Goal: Information Seeking & Learning: Learn about a topic

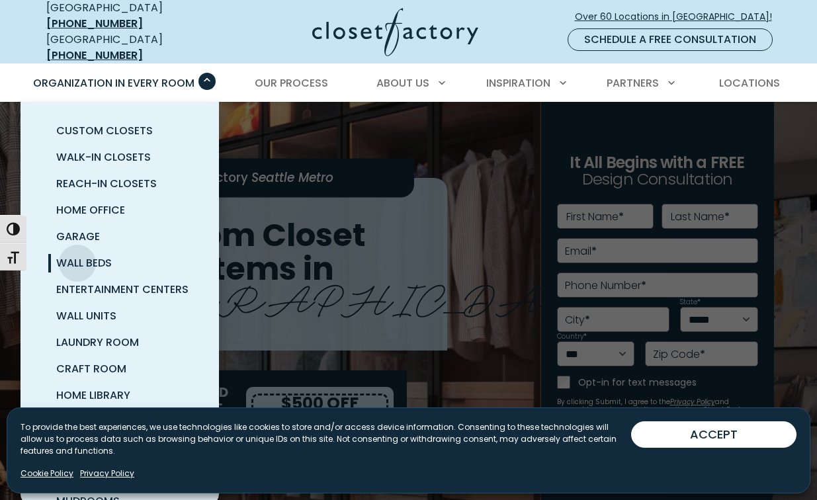
click at [77, 255] on span "Wall Beds" at bounding box center [84, 262] width 56 height 15
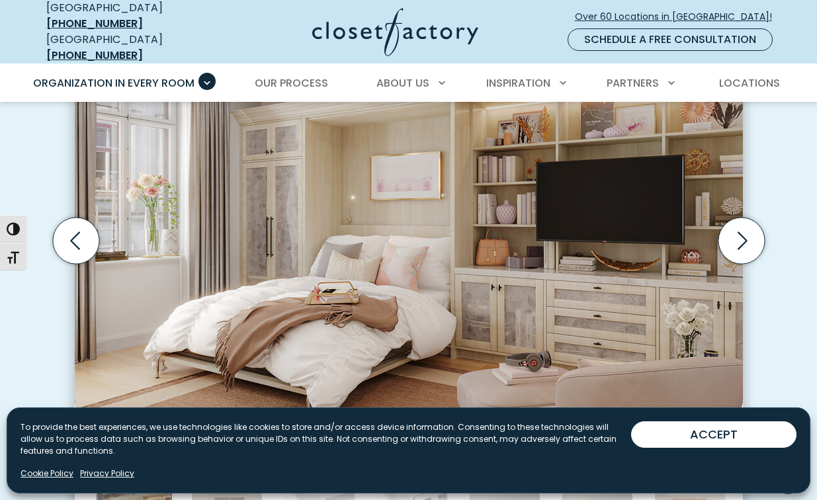
scroll to position [434, 0]
click at [744, 223] on icon "Next slide" at bounding box center [741, 241] width 46 height 46
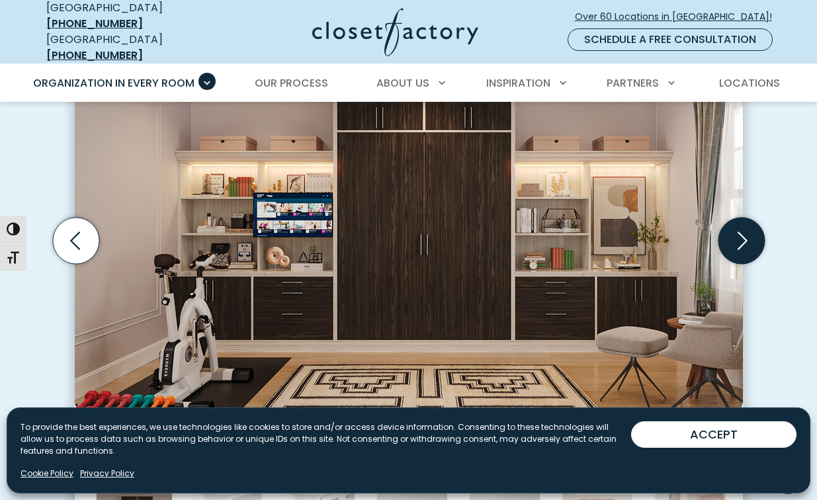
click at [743, 223] on icon "Next slide" at bounding box center [741, 241] width 46 height 46
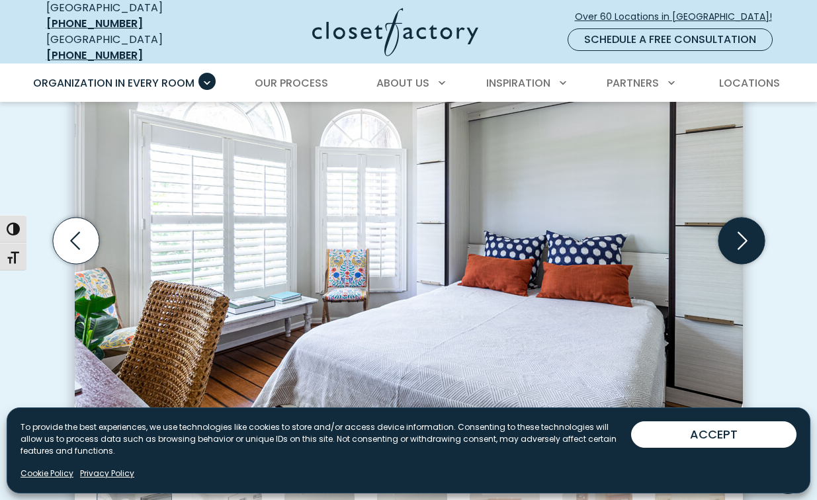
click at [743, 223] on icon "Next slide" at bounding box center [741, 241] width 46 height 46
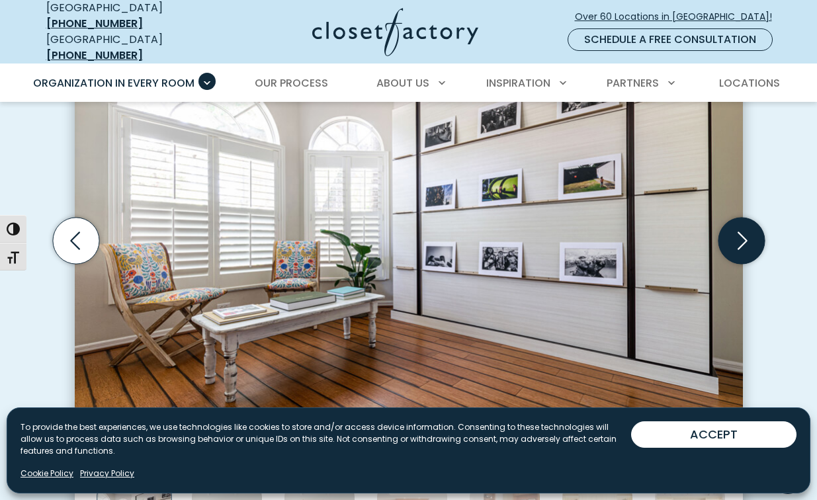
click at [743, 223] on icon "Next slide" at bounding box center [741, 241] width 46 height 46
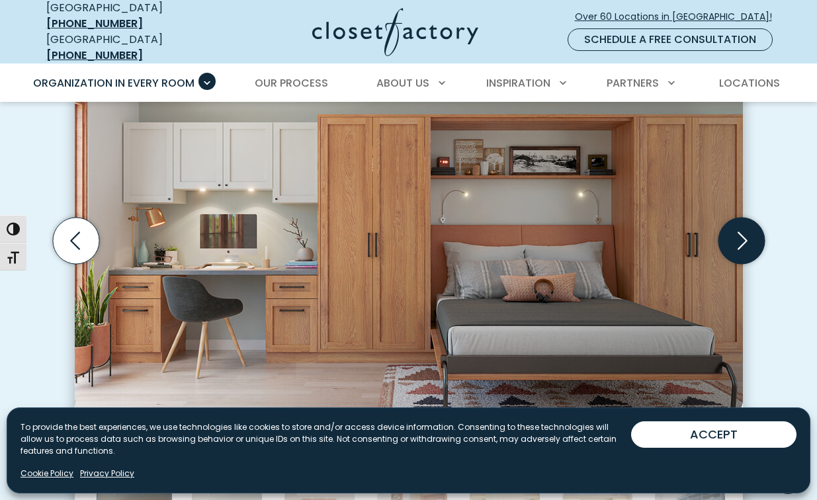
click at [745, 222] on icon "Next slide" at bounding box center [741, 241] width 46 height 46
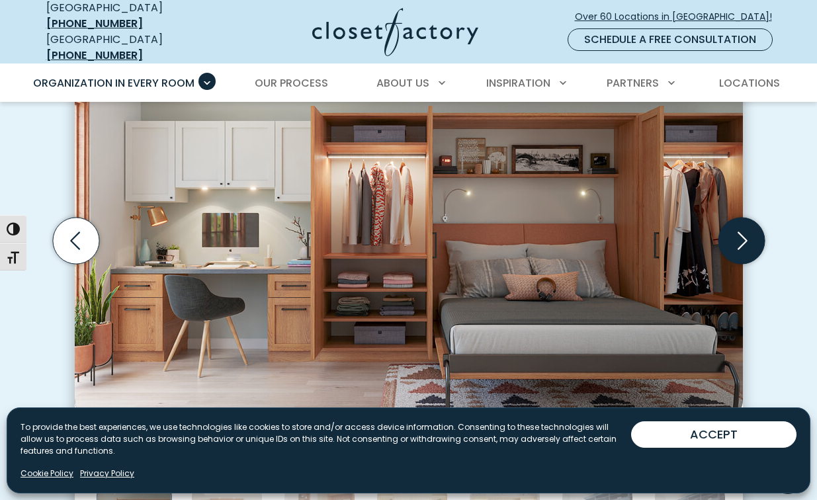
click at [745, 222] on icon "Next slide" at bounding box center [741, 241] width 46 height 46
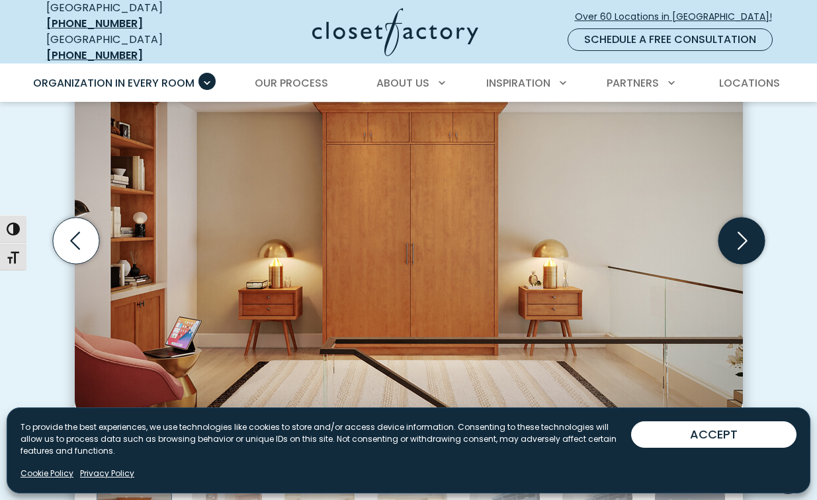
click at [744, 232] on icon "Next slide" at bounding box center [742, 240] width 10 height 18
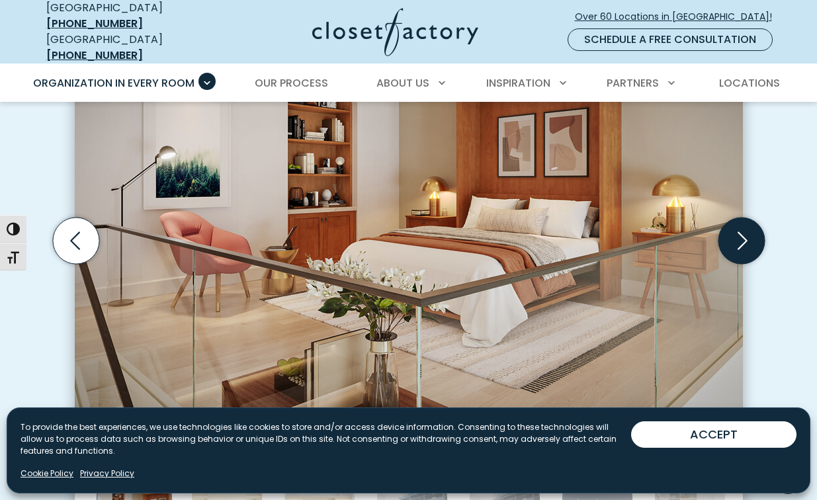
click at [744, 232] on icon "Next slide" at bounding box center [742, 240] width 10 height 18
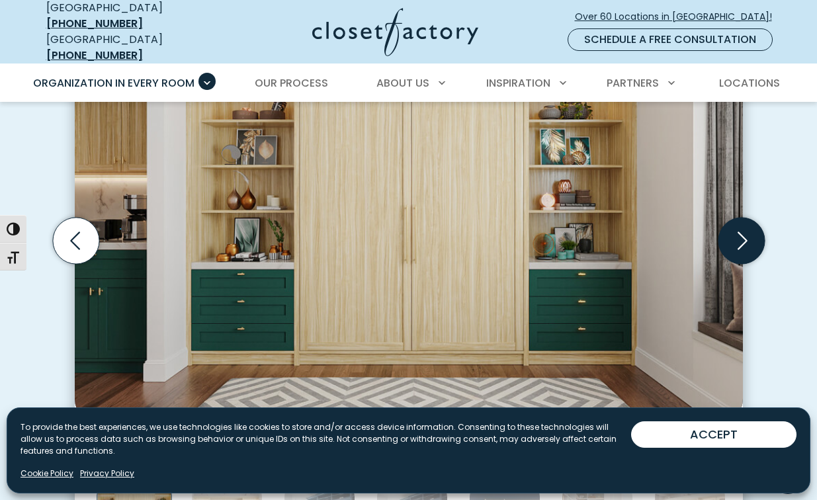
click at [744, 232] on icon "Next slide" at bounding box center [742, 240] width 10 height 18
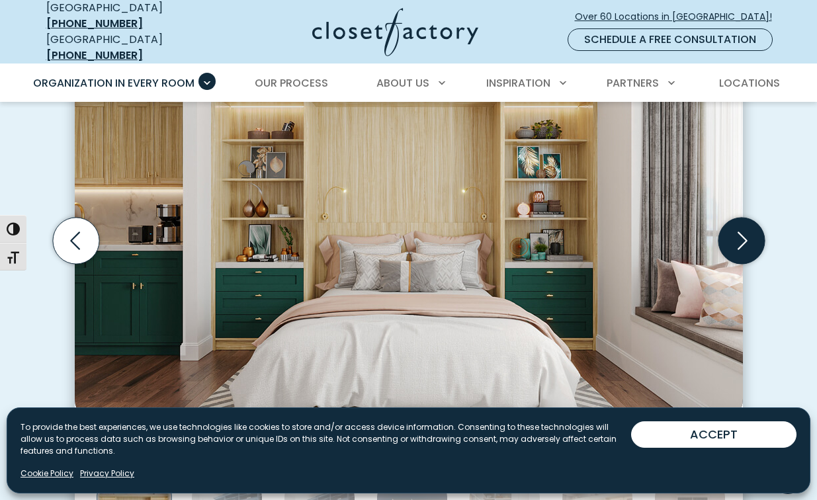
click at [744, 232] on icon "Next slide" at bounding box center [742, 240] width 10 height 18
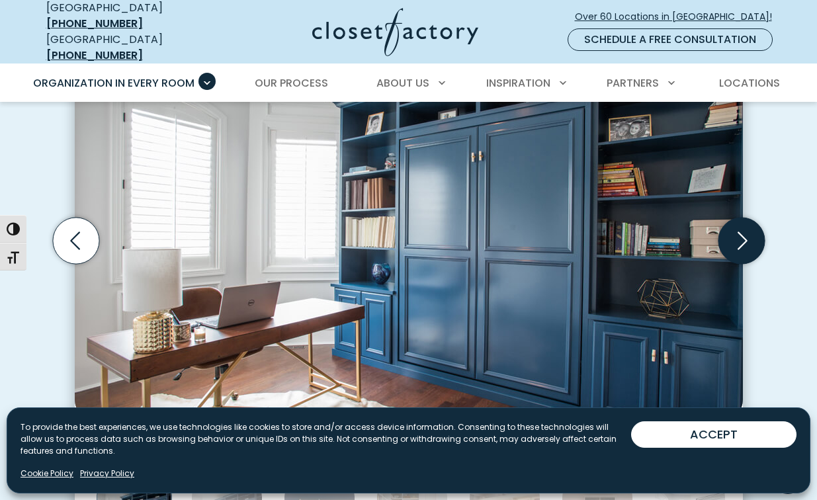
click at [744, 232] on icon "Next slide" at bounding box center [742, 240] width 10 height 18
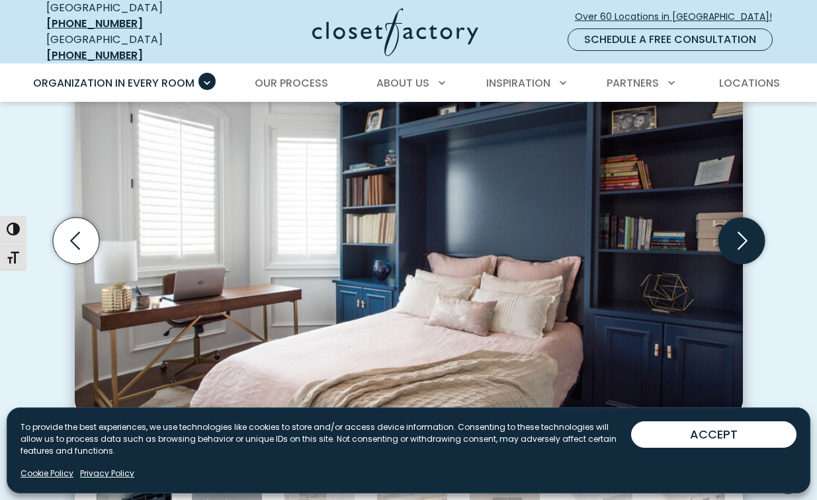
click at [744, 232] on icon "Next slide" at bounding box center [742, 240] width 10 height 18
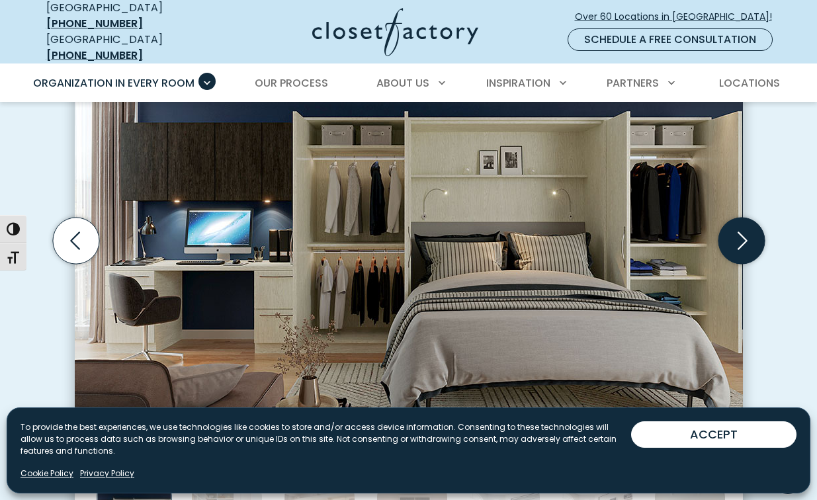
click at [744, 232] on icon "Next slide" at bounding box center [742, 240] width 10 height 18
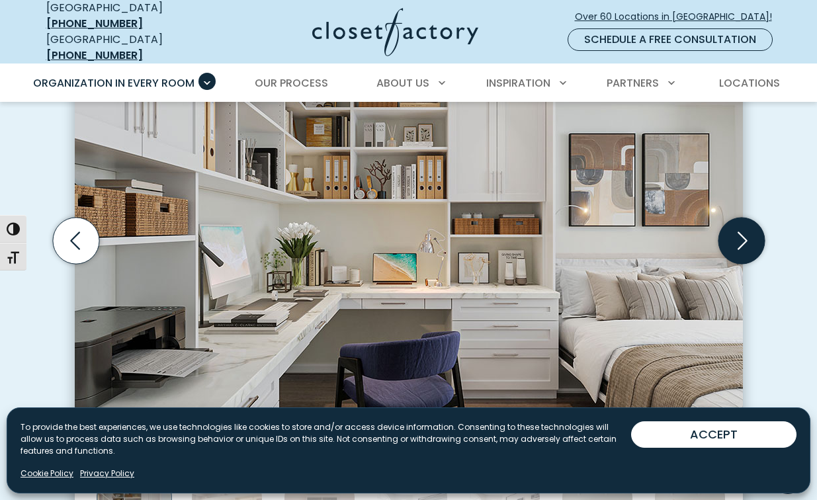
click at [744, 233] on icon "Next slide" at bounding box center [741, 241] width 46 height 46
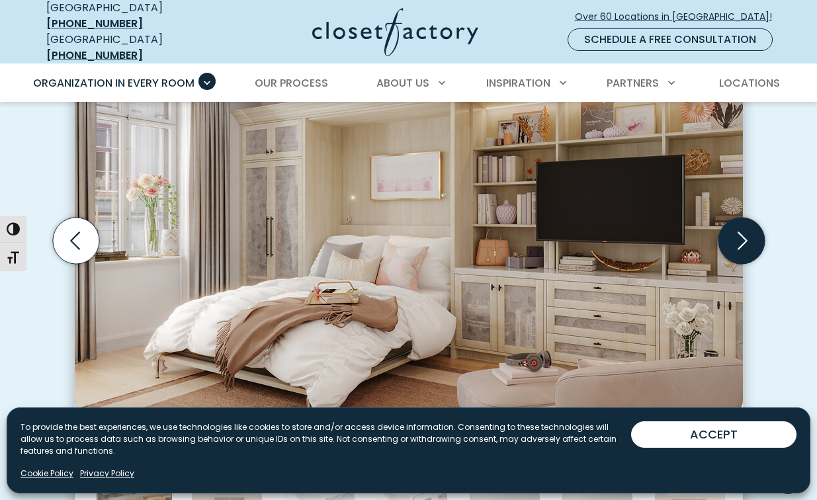
click at [744, 233] on icon "Next slide" at bounding box center [741, 241] width 46 height 46
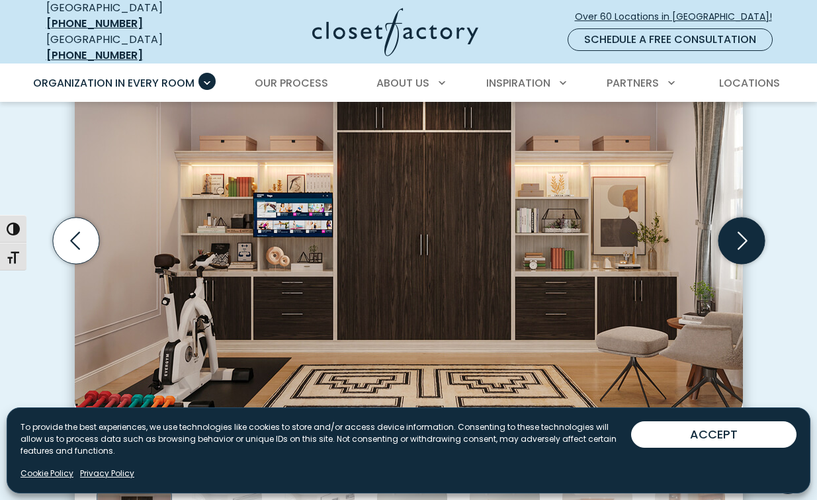
click at [744, 233] on icon "Next slide" at bounding box center [741, 241] width 46 height 46
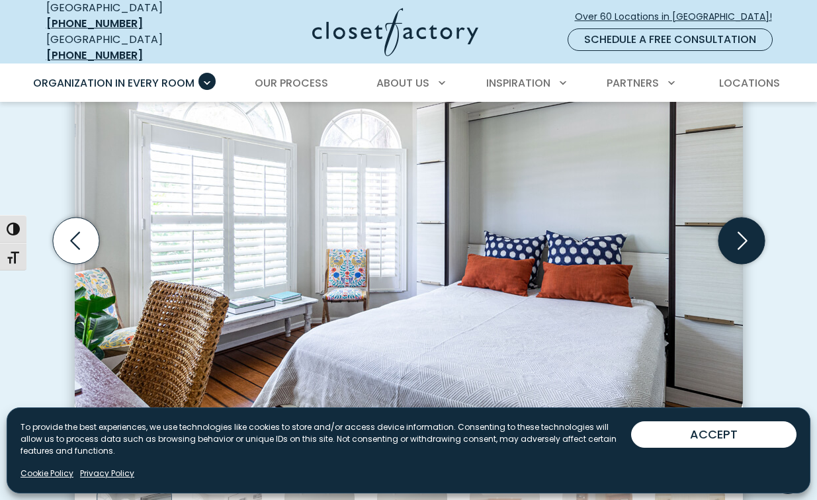
click at [744, 233] on icon "Next slide" at bounding box center [741, 241] width 46 height 46
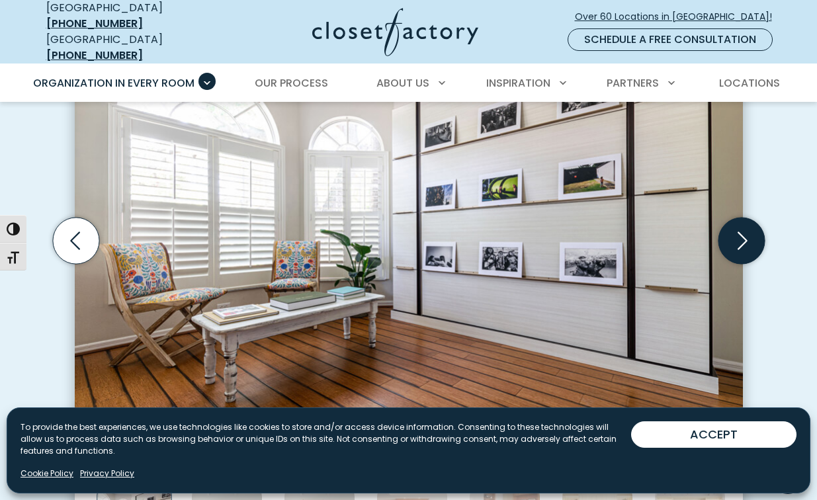
click at [744, 233] on icon "Next slide" at bounding box center [741, 241] width 46 height 46
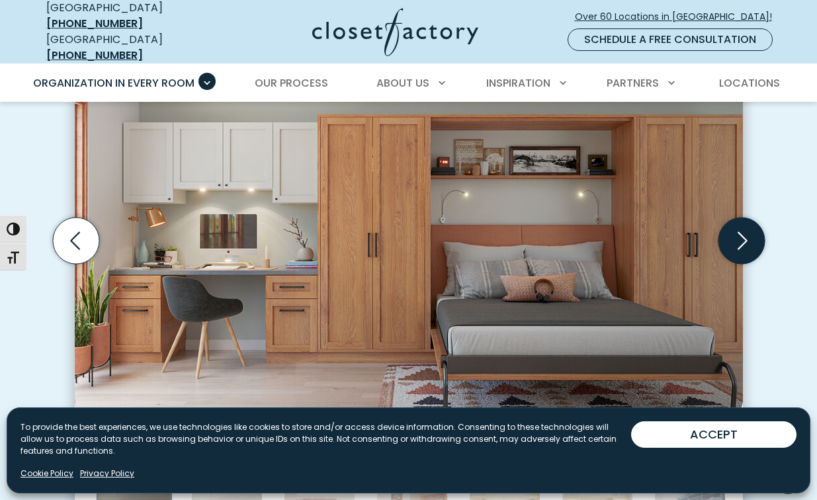
click at [744, 233] on icon "Next slide" at bounding box center [741, 241] width 46 height 46
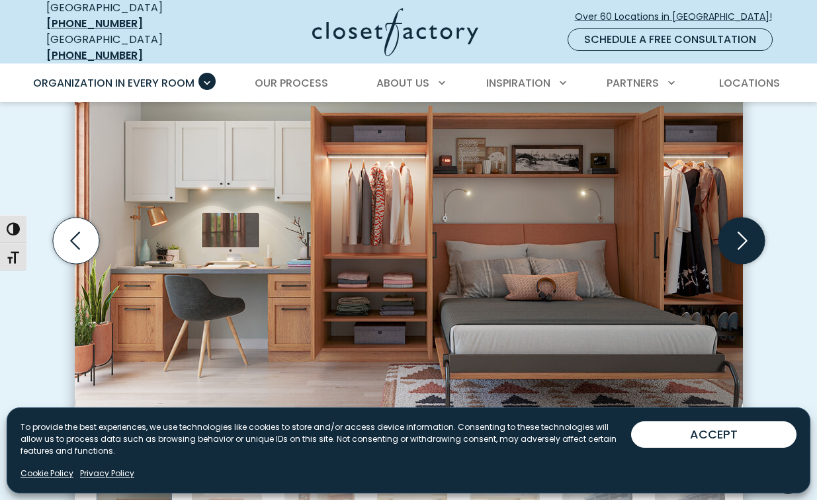
click at [744, 233] on icon "Next slide" at bounding box center [741, 241] width 46 height 46
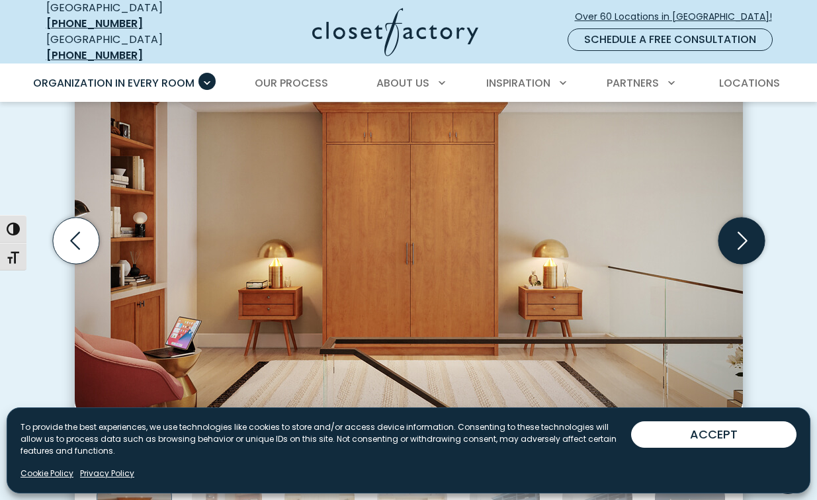
click at [729, 227] on icon "Next slide" at bounding box center [741, 241] width 46 height 46
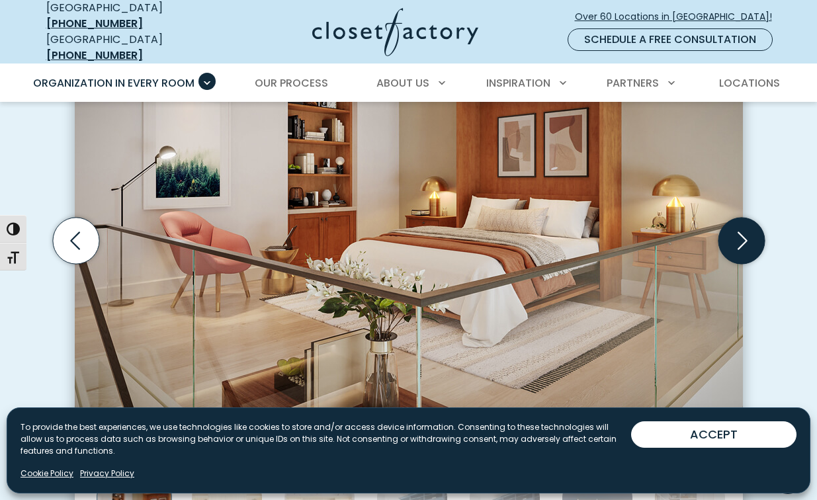
click at [729, 227] on icon "Next slide" at bounding box center [741, 241] width 46 height 46
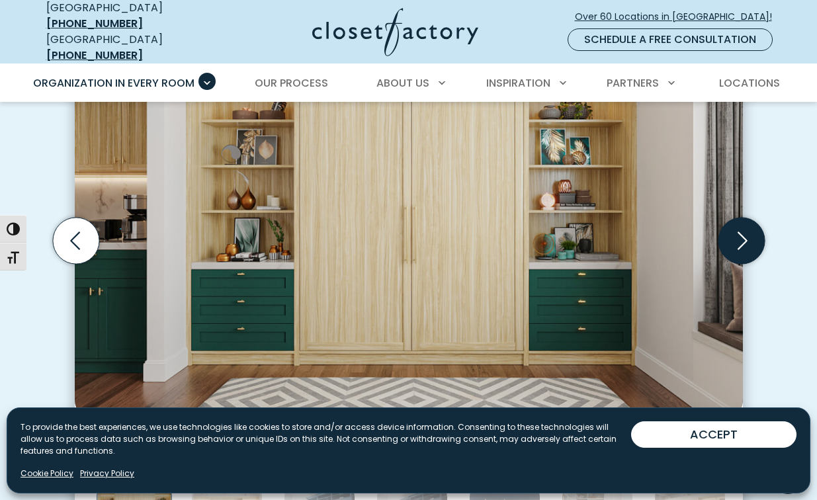
click at [729, 227] on icon "Next slide" at bounding box center [741, 241] width 46 height 46
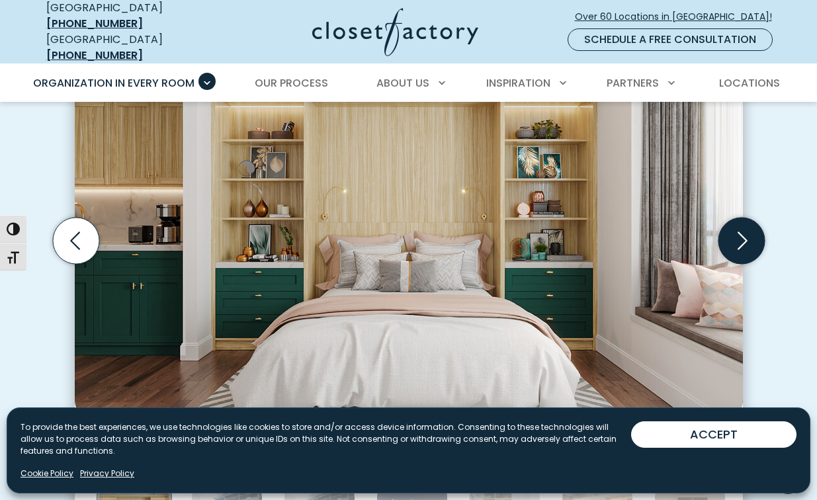
click at [729, 227] on icon "Next slide" at bounding box center [741, 241] width 46 height 46
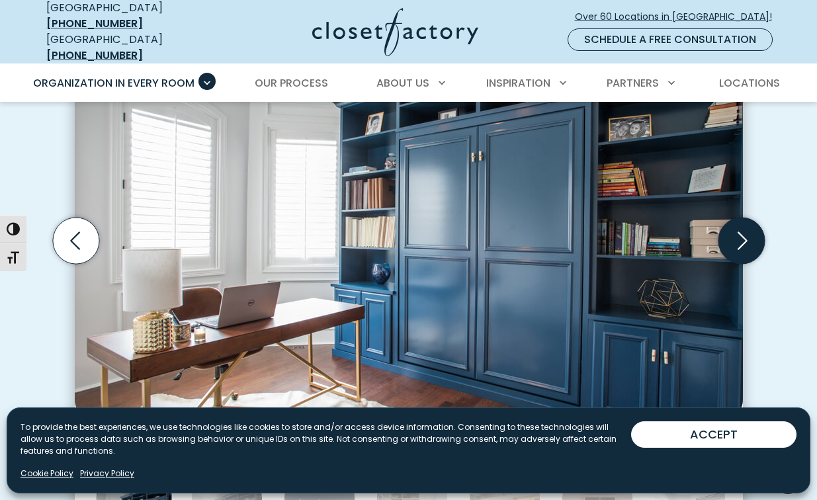
click at [729, 227] on icon "Next slide" at bounding box center [741, 241] width 46 height 46
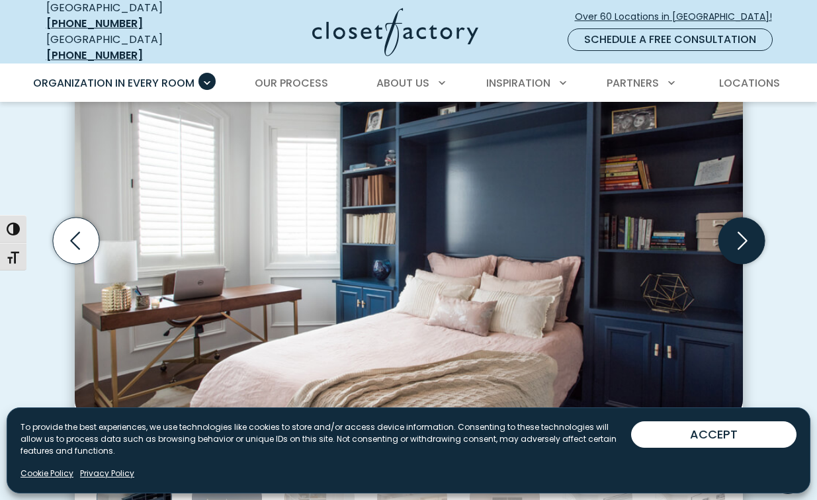
click at [729, 227] on icon "Next slide" at bounding box center [741, 241] width 46 height 46
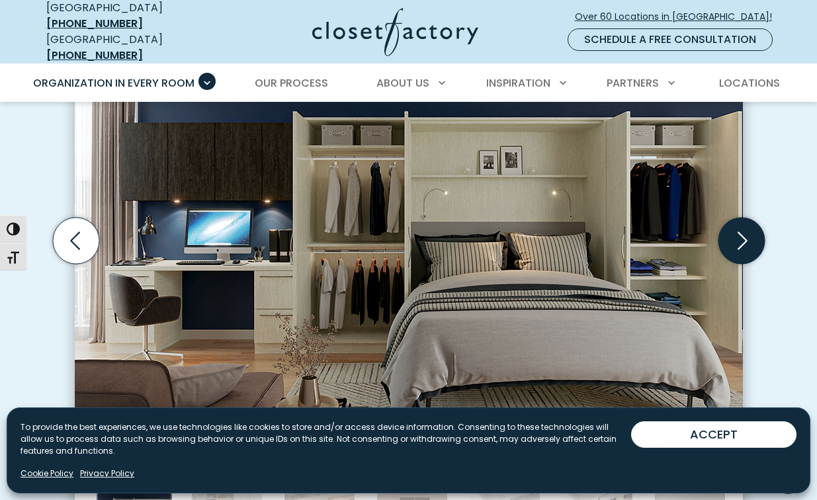
click at [729, 227] on icon "Next slide" at bounding box center [741, 241] width 46 height 46
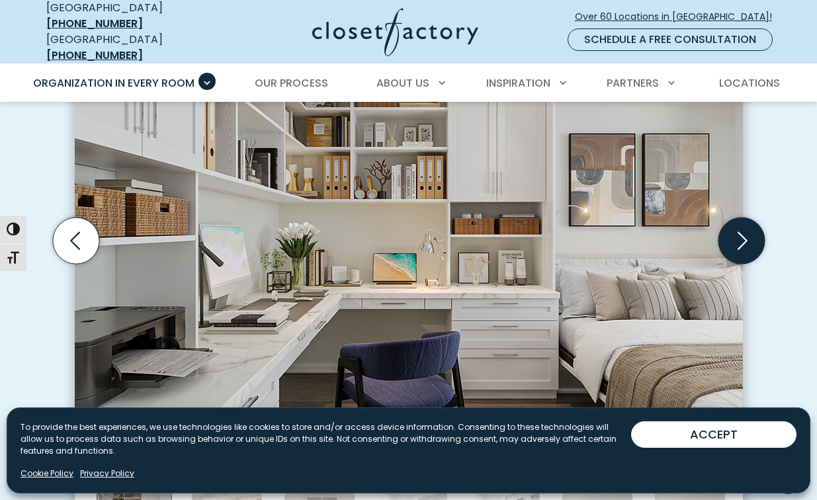
click at [729, 227] on icon "Next slide" at bounding box center [741, 241] width 46 height 46
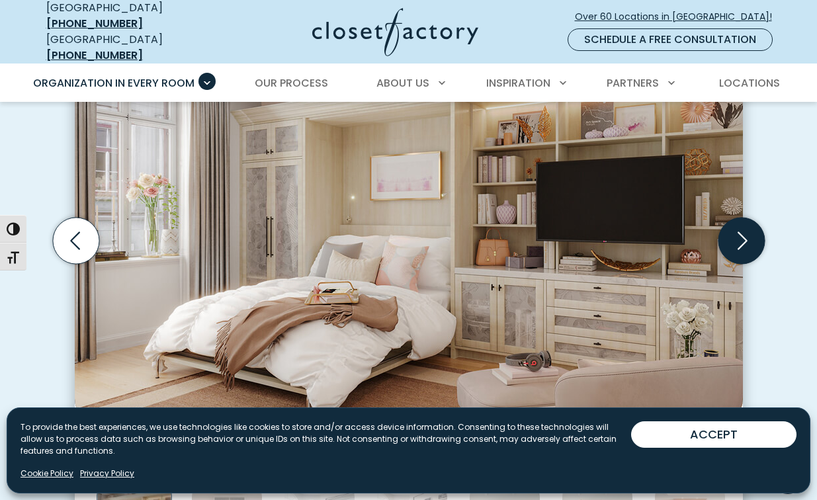
click at [729, 227] on icon "Next slide" at bounding box center [741, 241] width 46 height 46
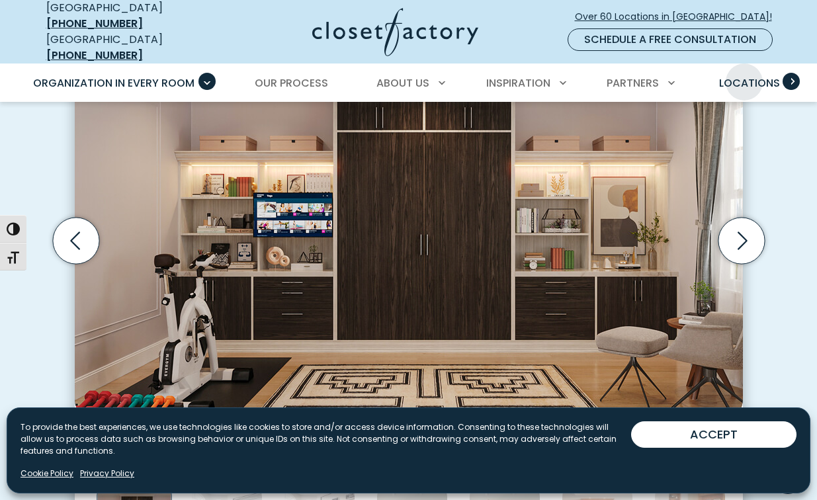
click at [744, 75] on span "Locations" at bounding box center [749, 82] width 61 height 15
